Goal: Task Accomplishment & Management: Manage account settings

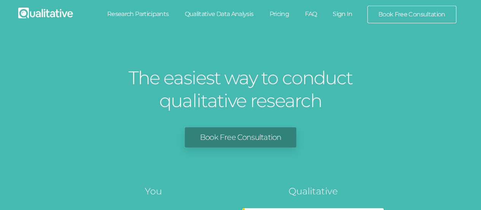
click at [345, 19] on link "Sign In" at bounding box center [343, 14] width 36 height 17
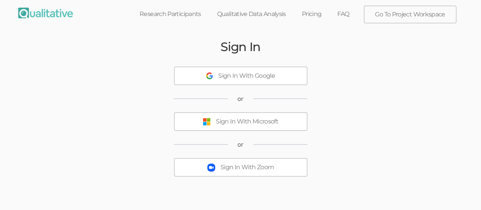
click at [243, 123] on div "Sign In With Microsoft" at bounding box center [247, 121] width 62 height 9
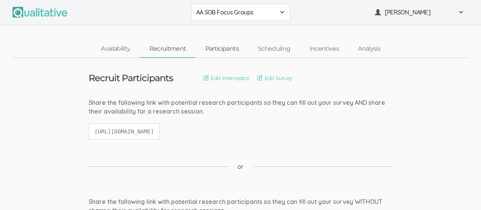
click at [232, 47] on link "Participants" at bounding box center [221, 49] width 52 height 16
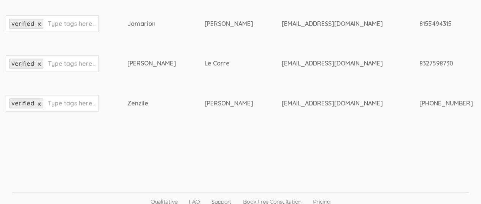
scroll to position [469, 0]
